Goal: Navigation & Orientation: Understand site structure

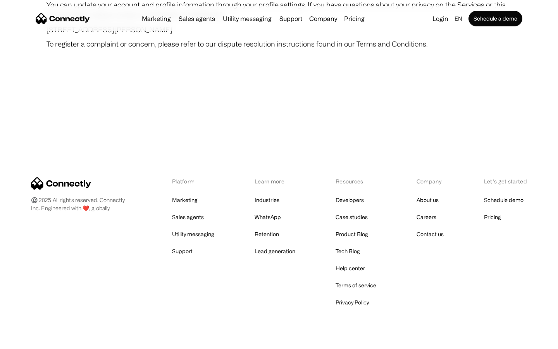
scroll to position [4510, 0]
